Goal: Information Seeking & Learning: Learn about a topic

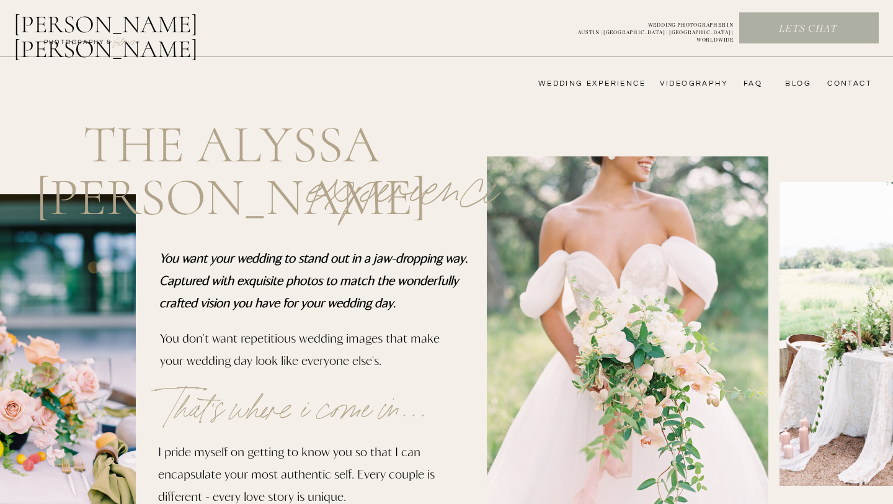
click at [605, 83] on nav "wedding experience" at bounding box center [583, 84] width 125 height 10
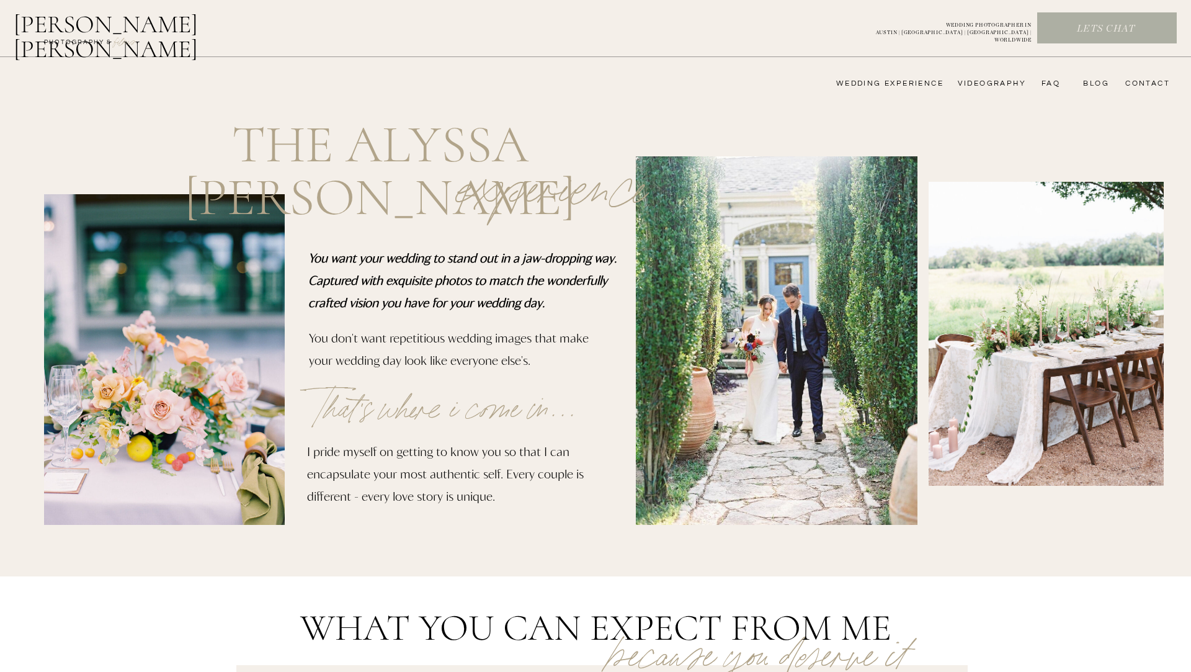
click at [896, 82] on nav "wedding experience" at bounding box center [881, 84] width 125 height 10
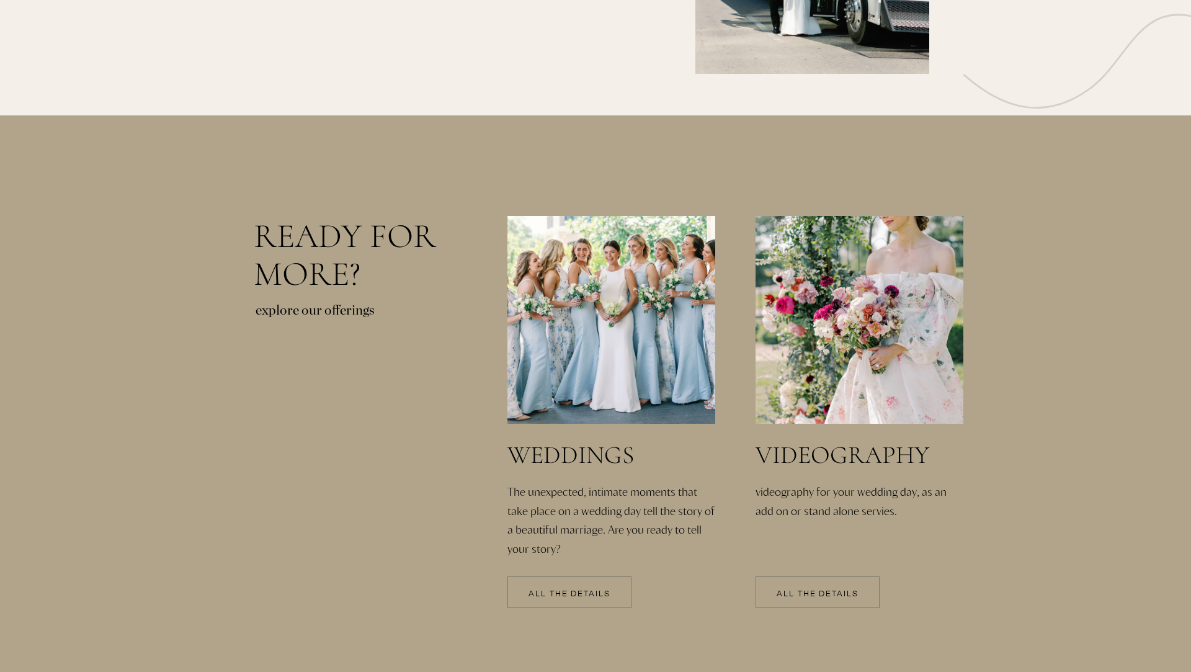
scroll to position [2494, 0]
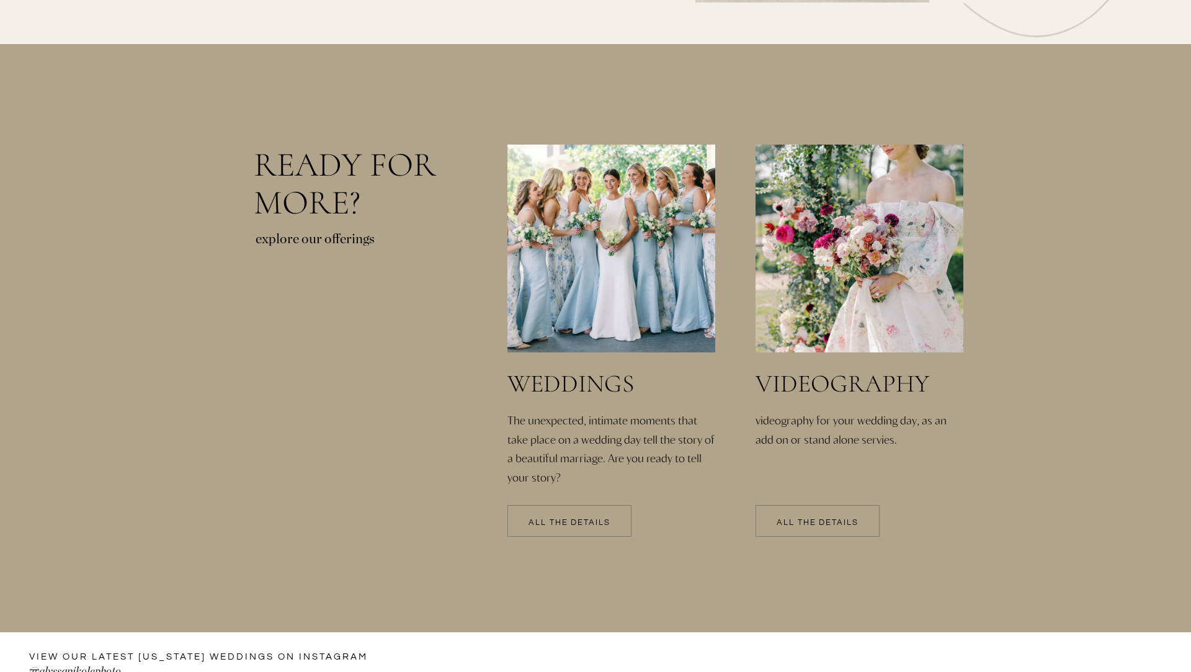
click at [587, 522] on p "All the details" at bounding box center [569, 523] width 124 height 9
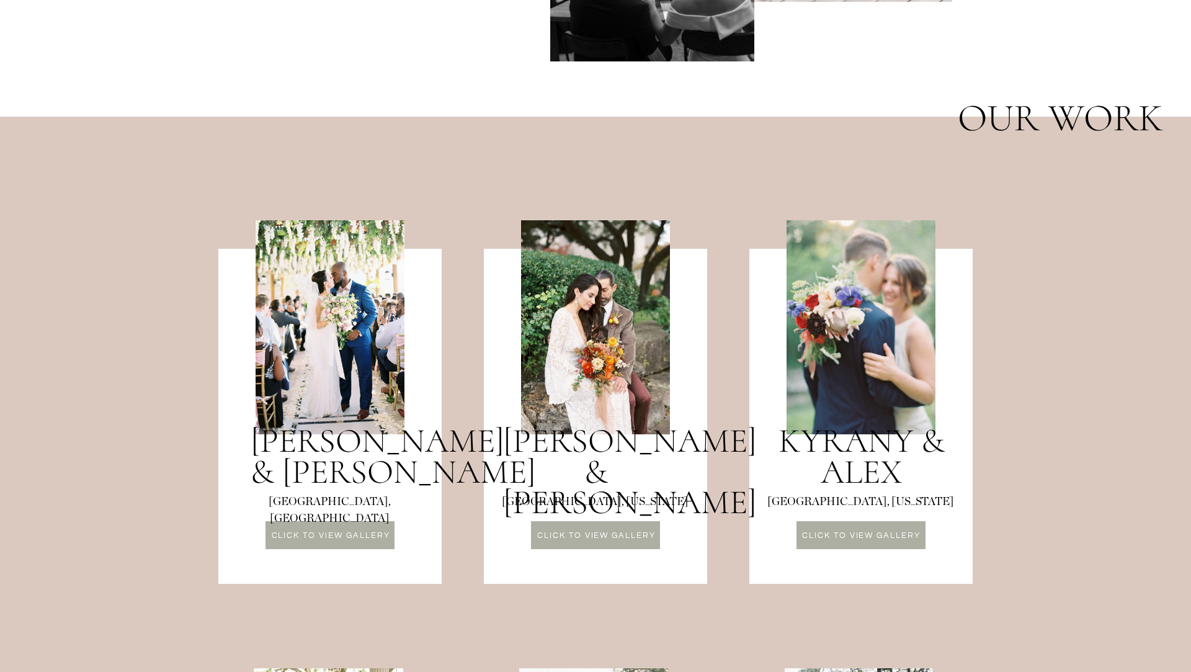
scroll to position [945, 0]
